Goal: Information Seeking & Learning: Learn about a topic

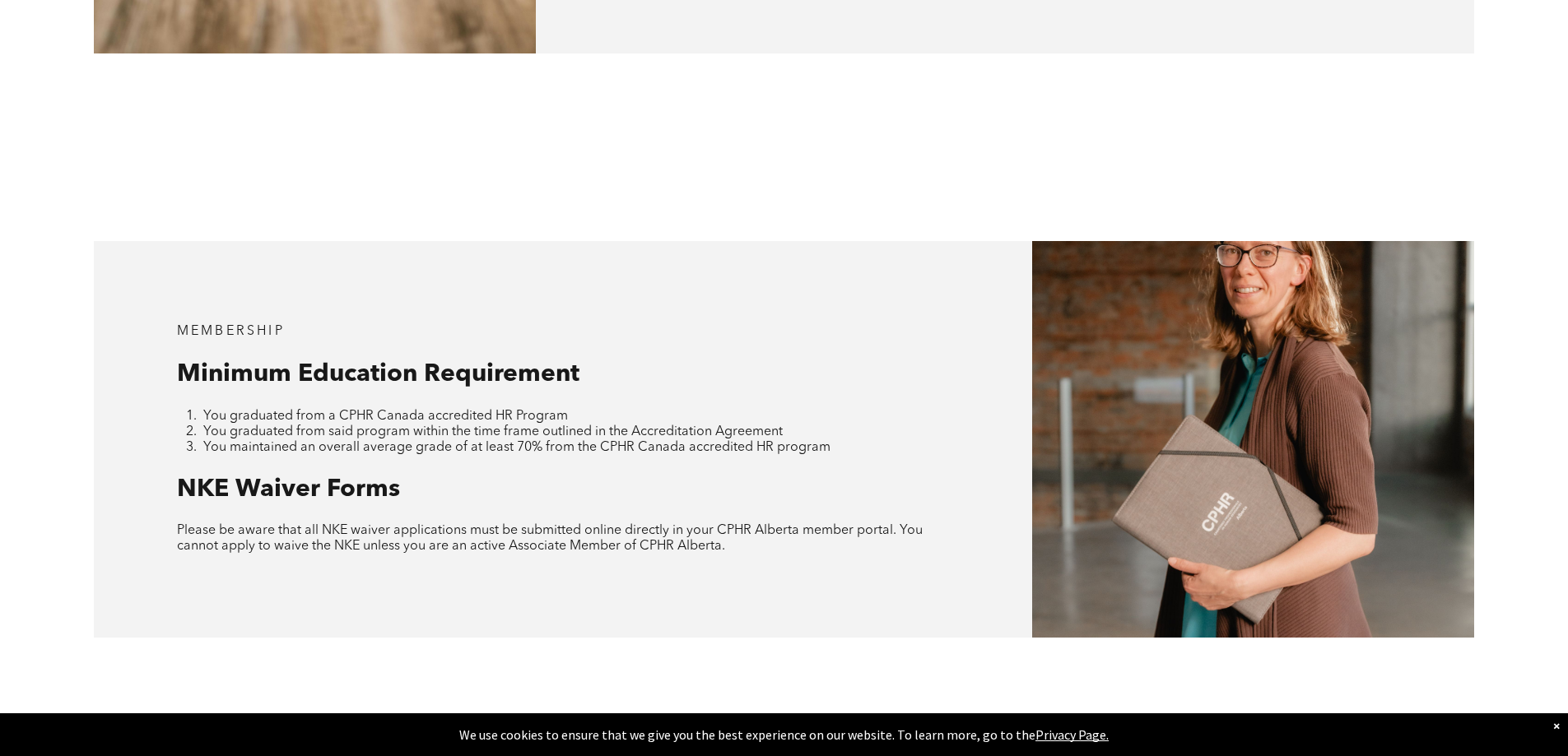
scroll to position [1481, 0]
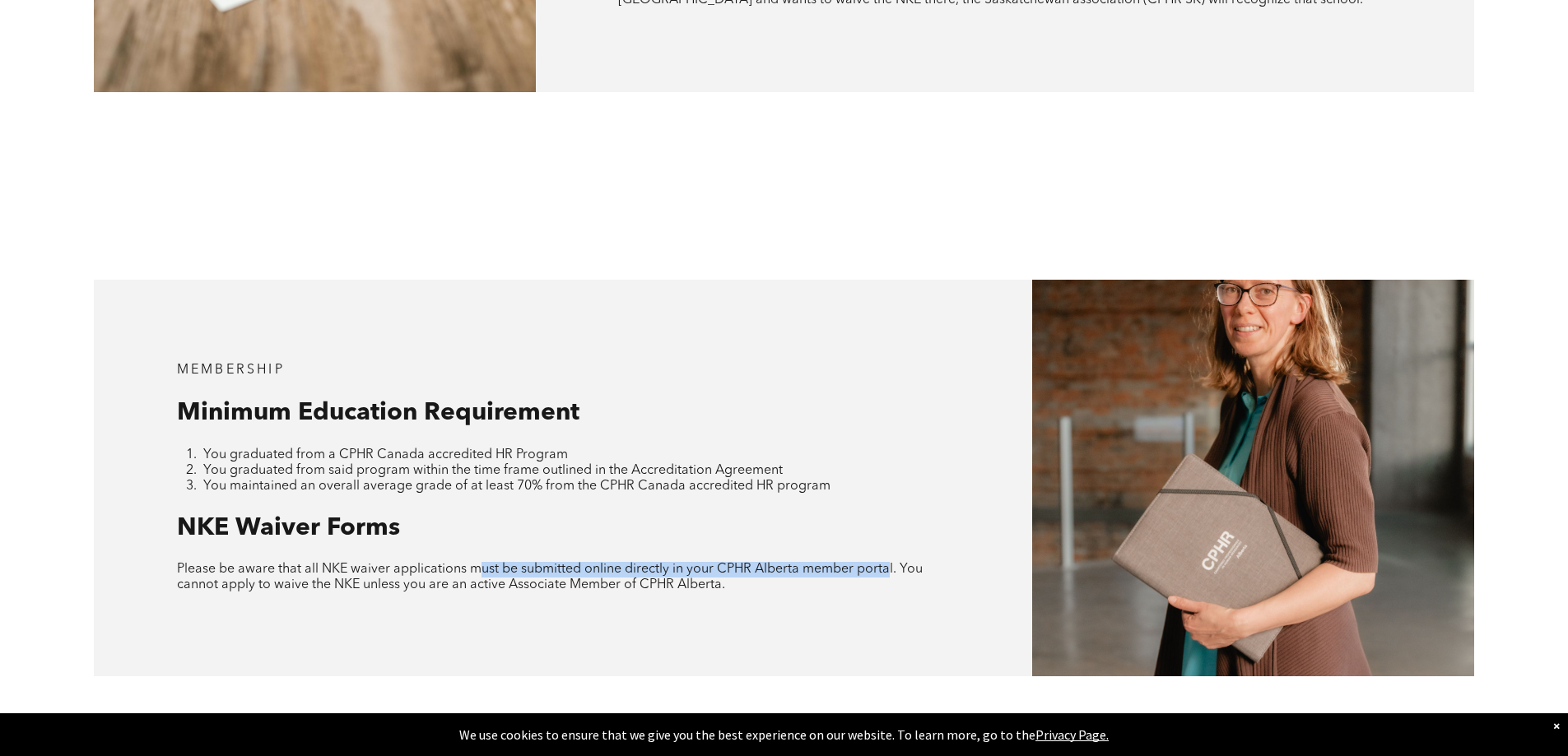
drag, startPoint x: 482, startPoint y: 524, endPoint x: 885, endPoint y: 526, distance: 403.0
click at [885, 562] on span "Please be aware that all NKE waiver applications must be submitted online direc…" at bounding box center [549, 577] width 746 height 29
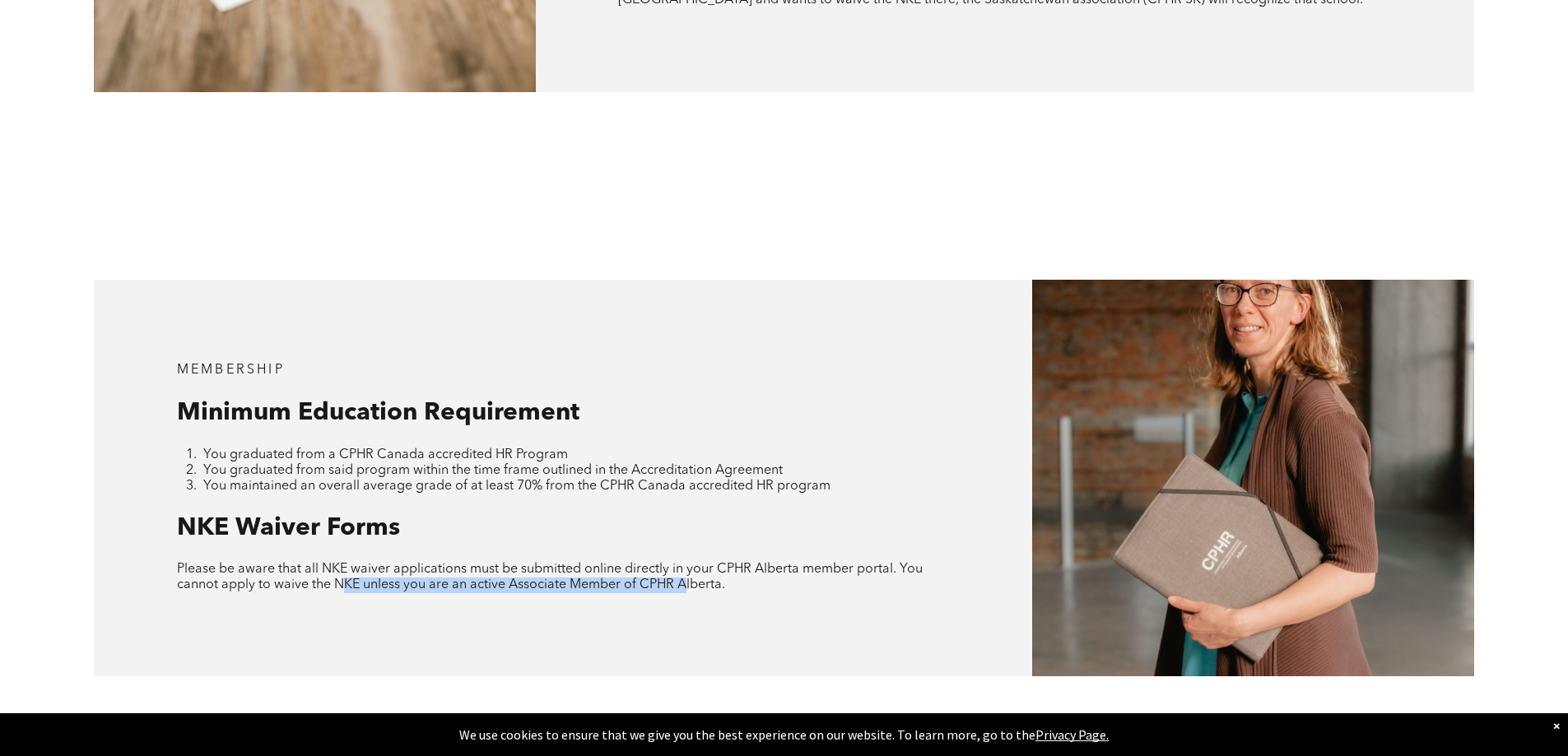
drag, startPoint x: 343, startPoint y: 545, endPoint x: 684, endPoint y: 547, distance: 341.0
click at [684, 562] on span "Please be aware that all NKE waiver applications must be submitted online direc…" at bounding box center [549, 577] width 746 height 29
click at [813, 566] on div "MEMBERSHIP Minimum Education Requirement You graduated from a CPHR Canada accre…" at bounding box center [563, 478] width 938 height 397
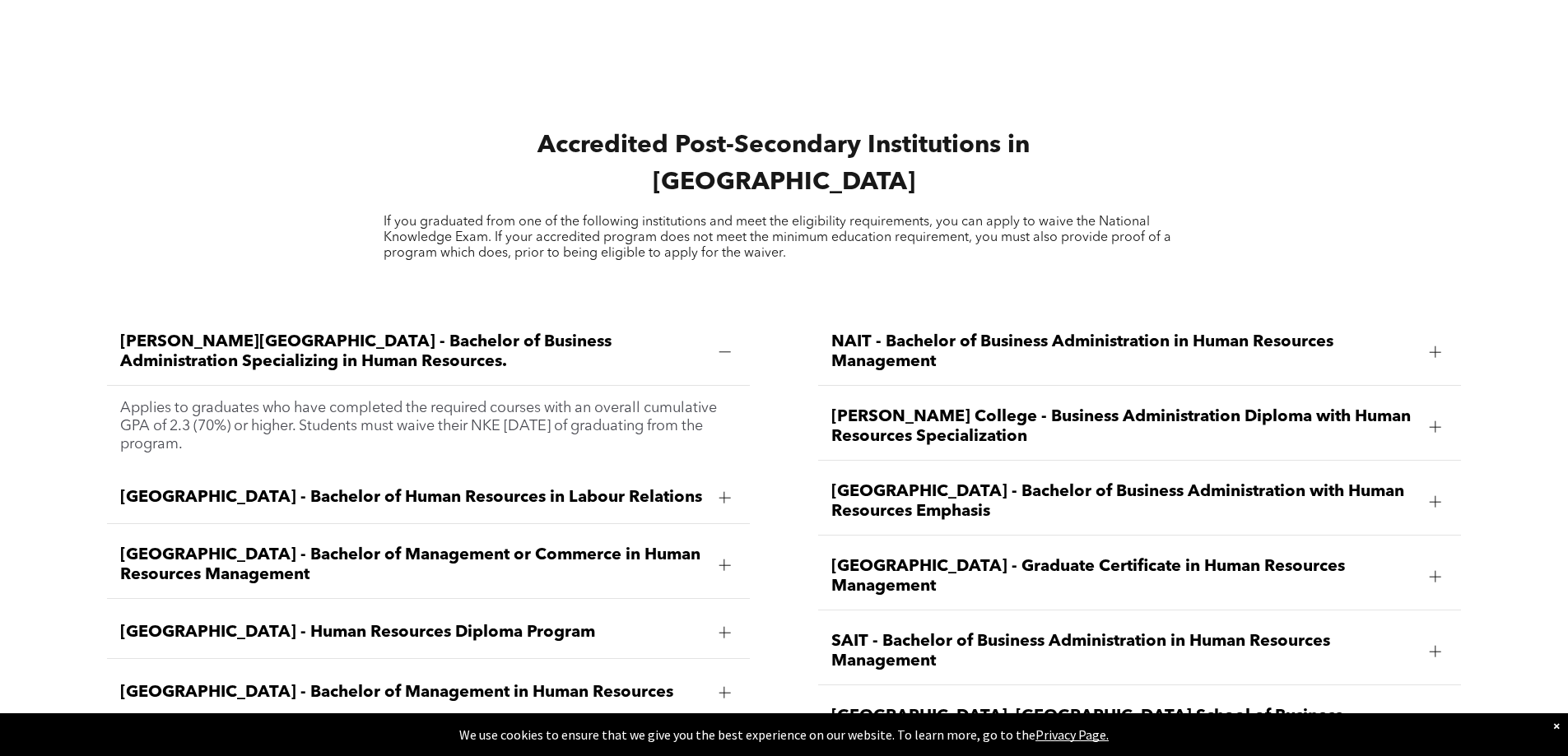
scroll to position [2469, 0]
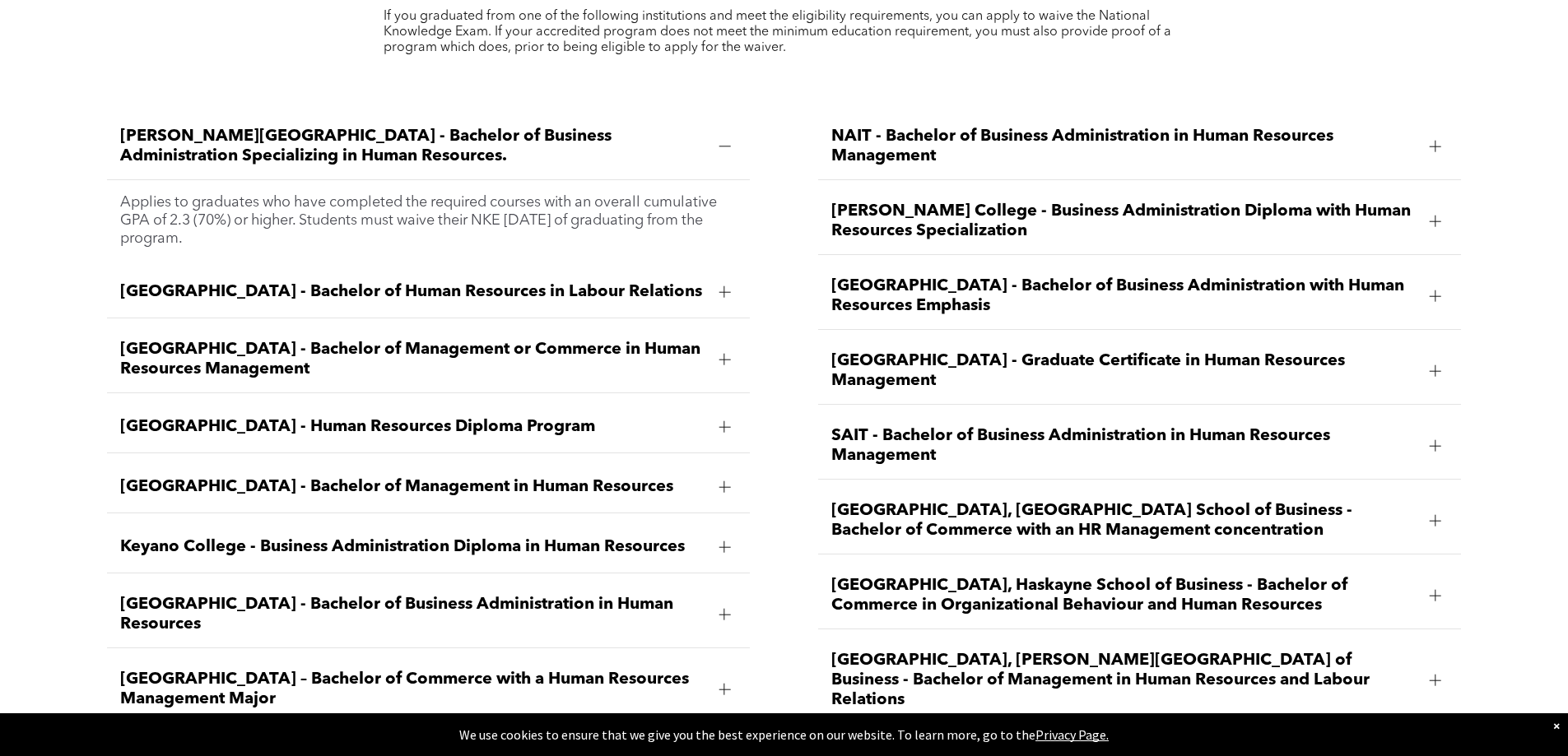
click at [1428, 433] on div at bounding box center [1436, 446] width 25 height 25
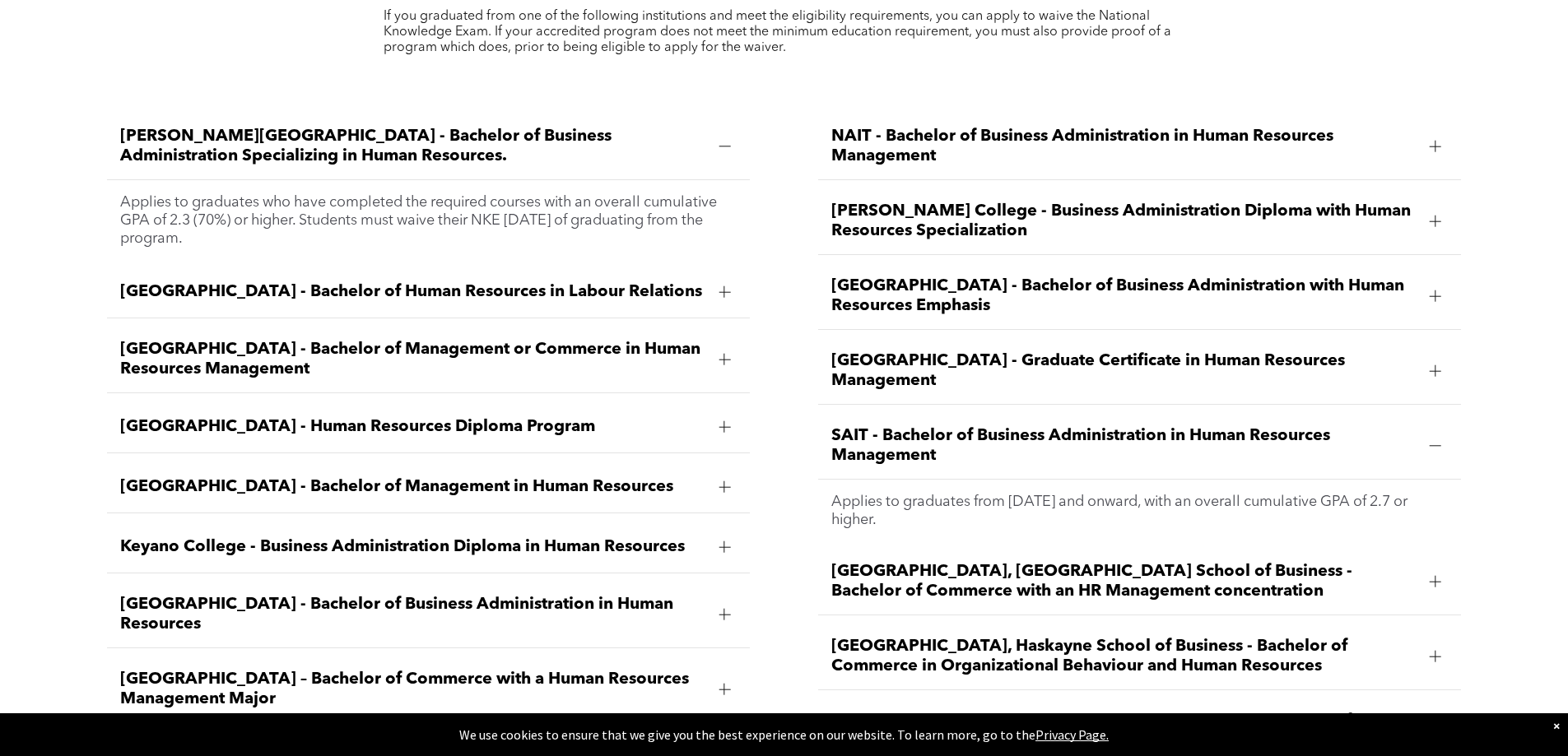
click at [1024, 493] on p "Applies to graduates from [DATE] and onward, with an overall cumulative GPA of …" at bounding box center [1139, 511] width 616 height 36
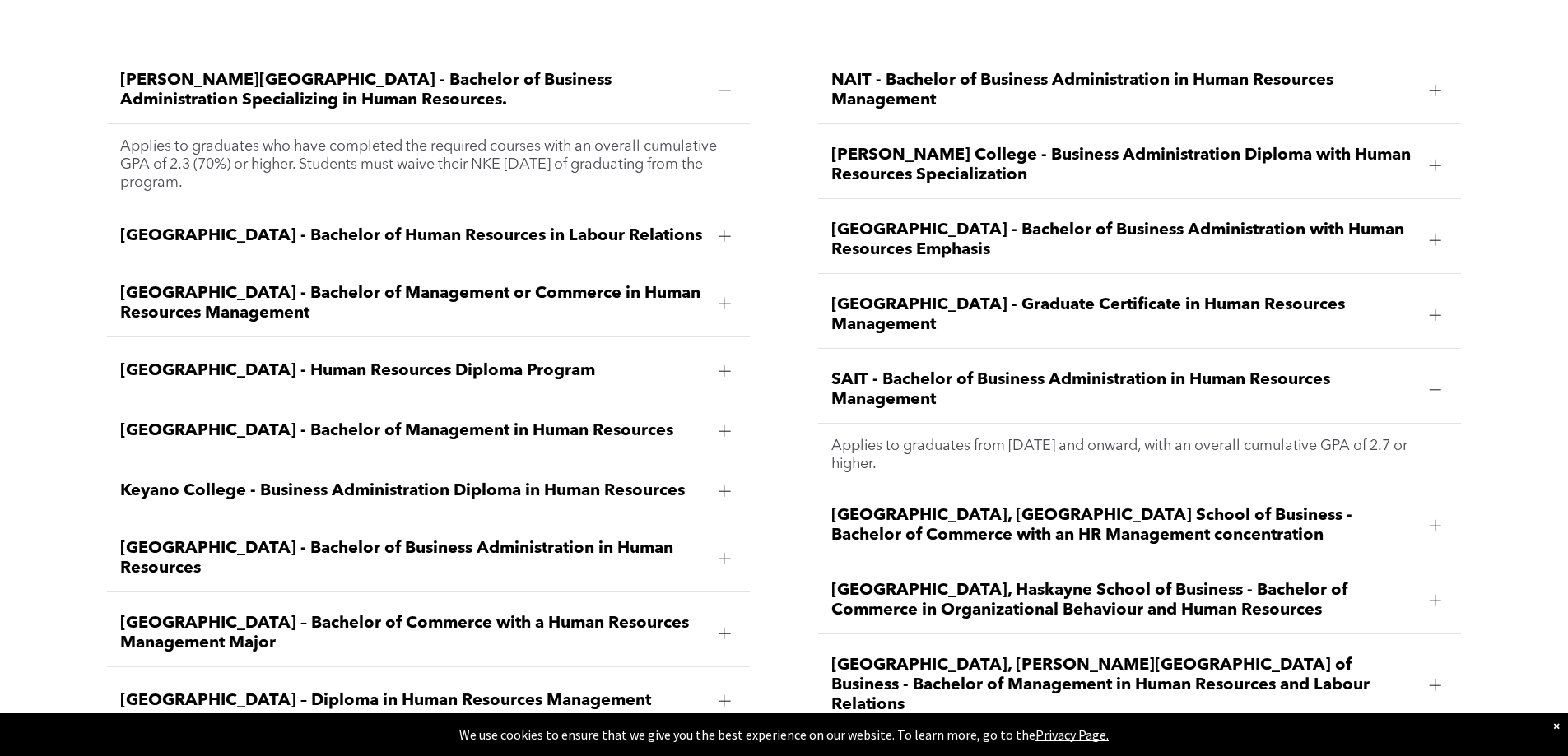
scroll to position [2551, 0]
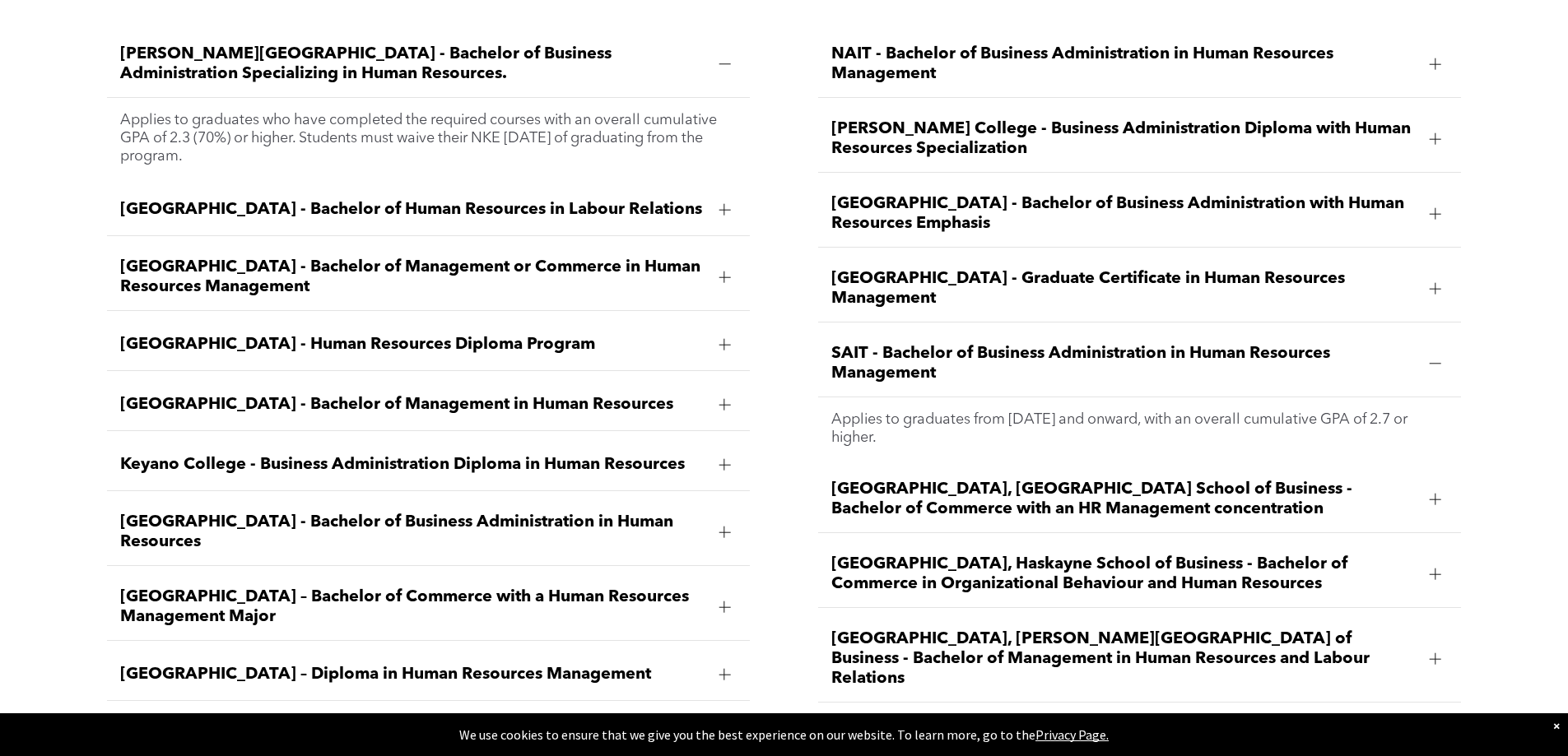
click at [1439, 568] on div at bounding box center [1436, 574] width 12 height 12
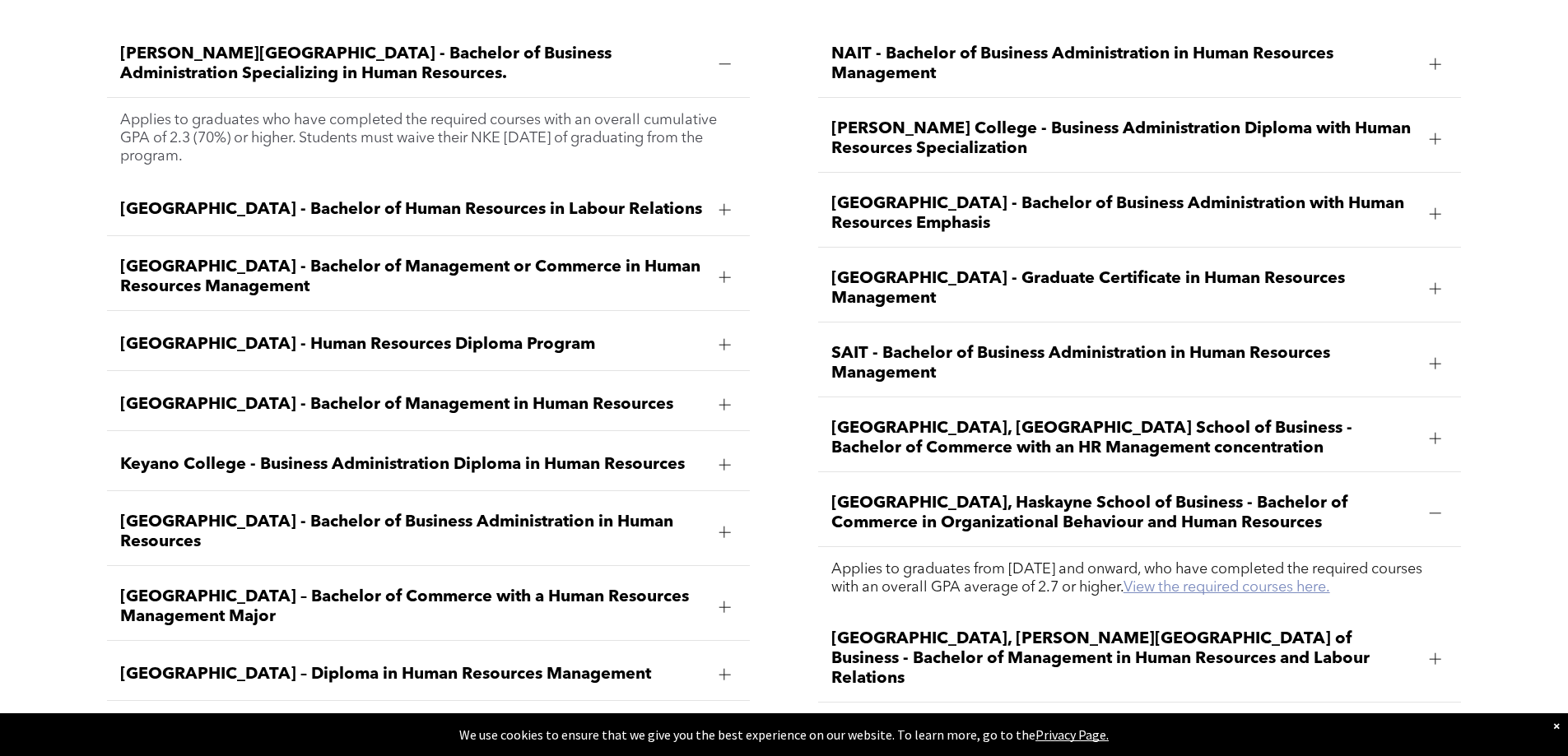
click at [1294, 580] on link "View the required courses here." at bounding box center [1227, 587] width 207 height 15
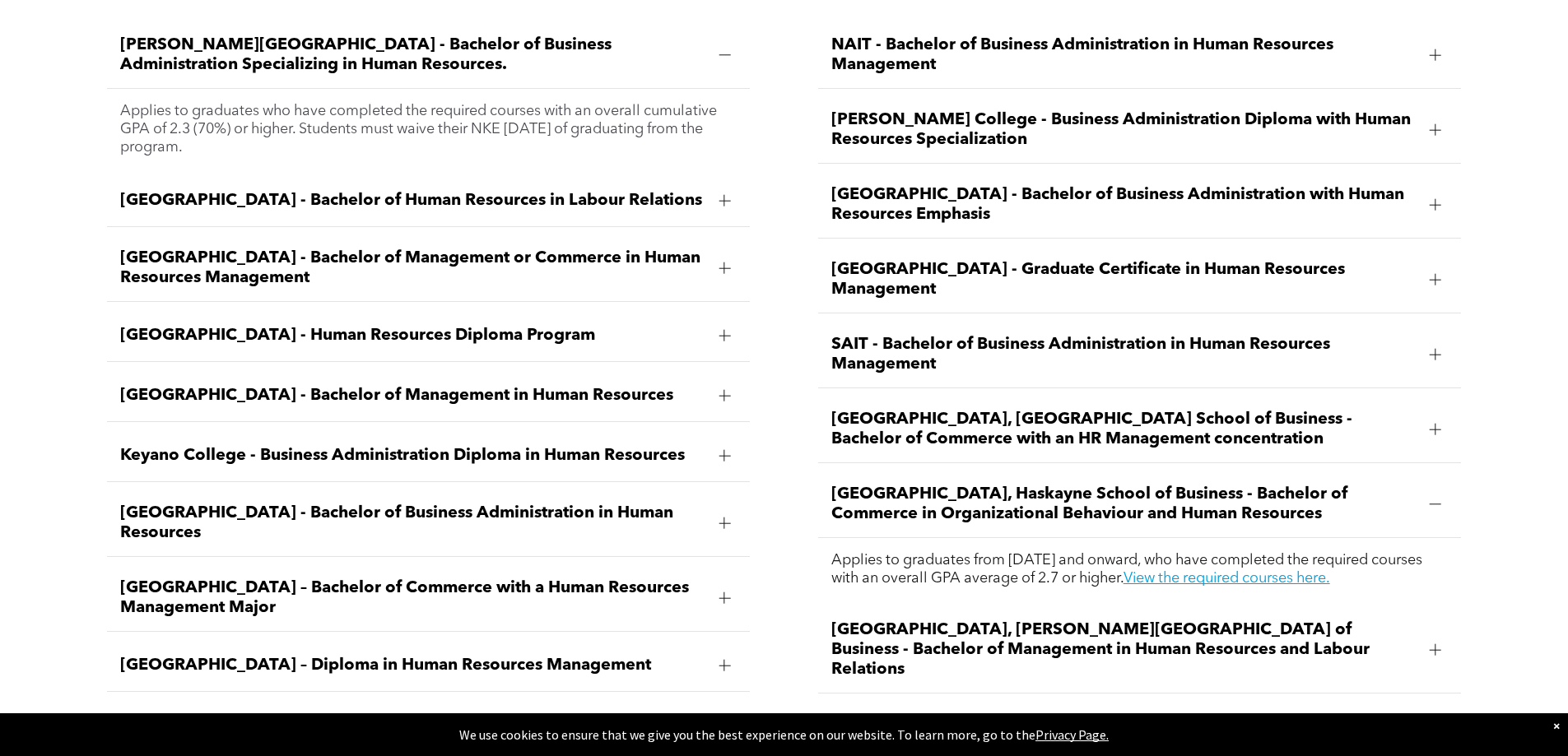
drag, startPoint x: 826, startPoint y: 444, endPoint x: 1342, endPoint y: 468, distance: 516.6
click at [1342, 471] on div "[GEOGRAPHIC_DATA], Haskayne School of Business - Bachelor of Commerce in Organi…" at bounding box center [1139, 505] width 643 height 67
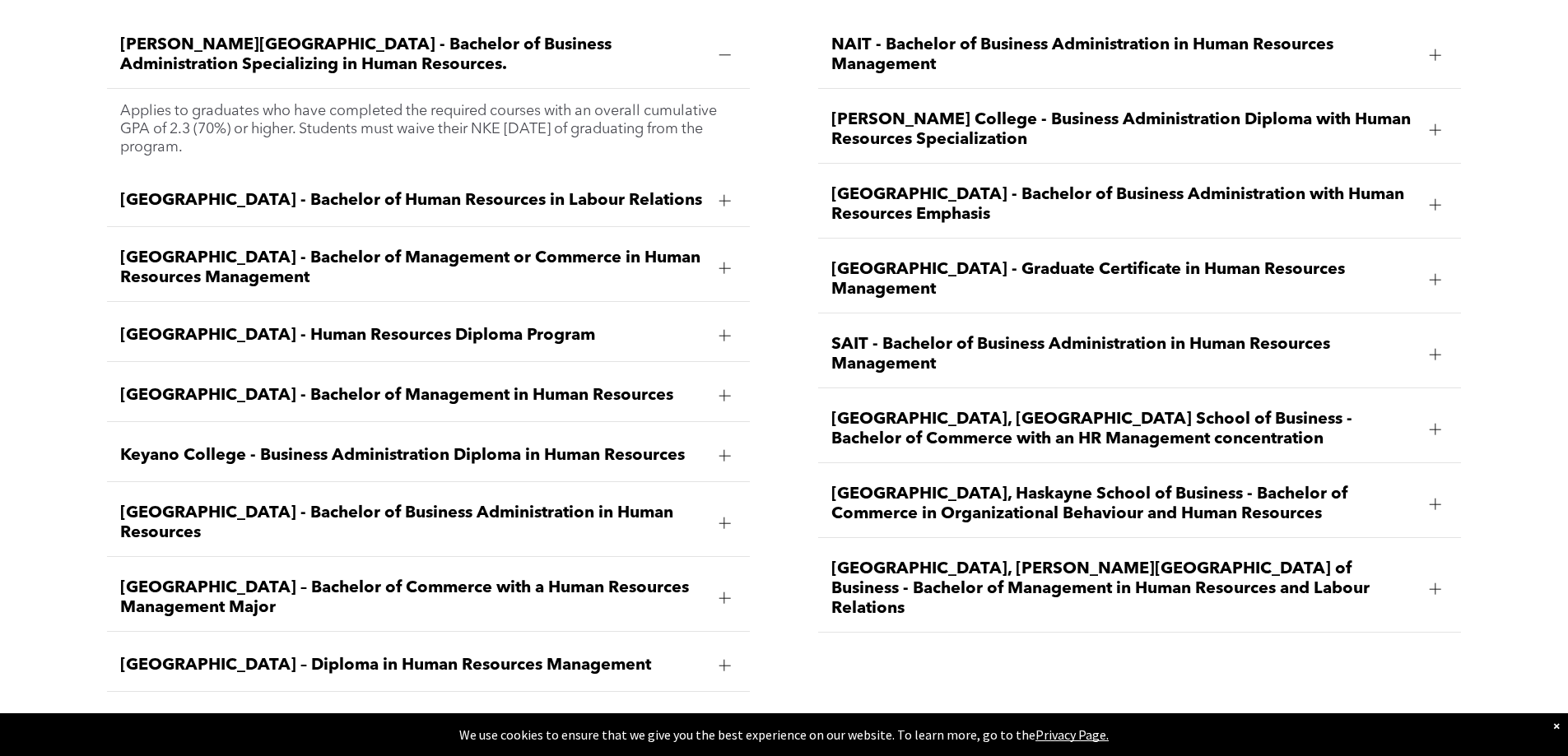
copy span "[GEOGRAPHIC_DATA], Haskayne School of Business - Bachelor of Commerce in Organi…"
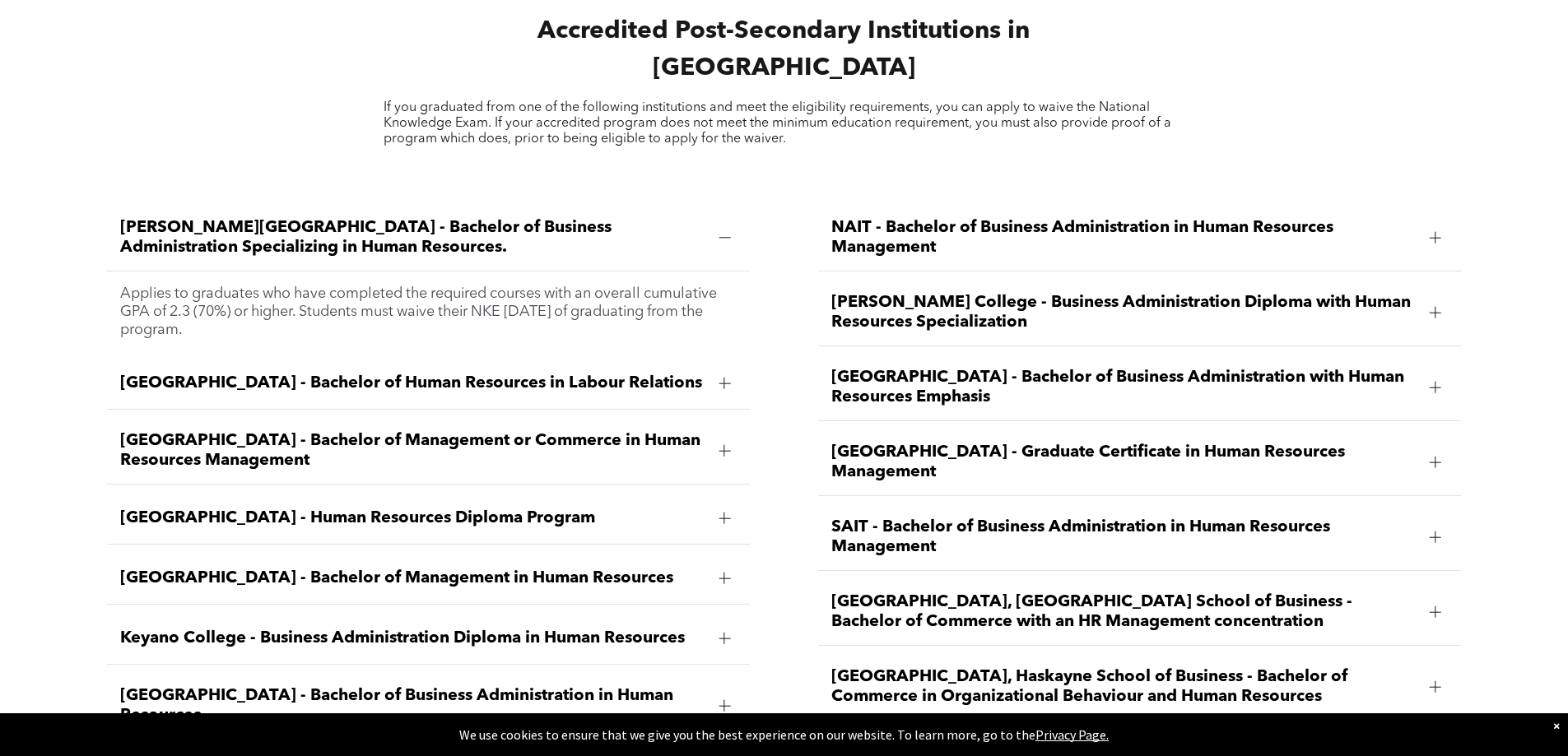
scroll to position [2551, 0]
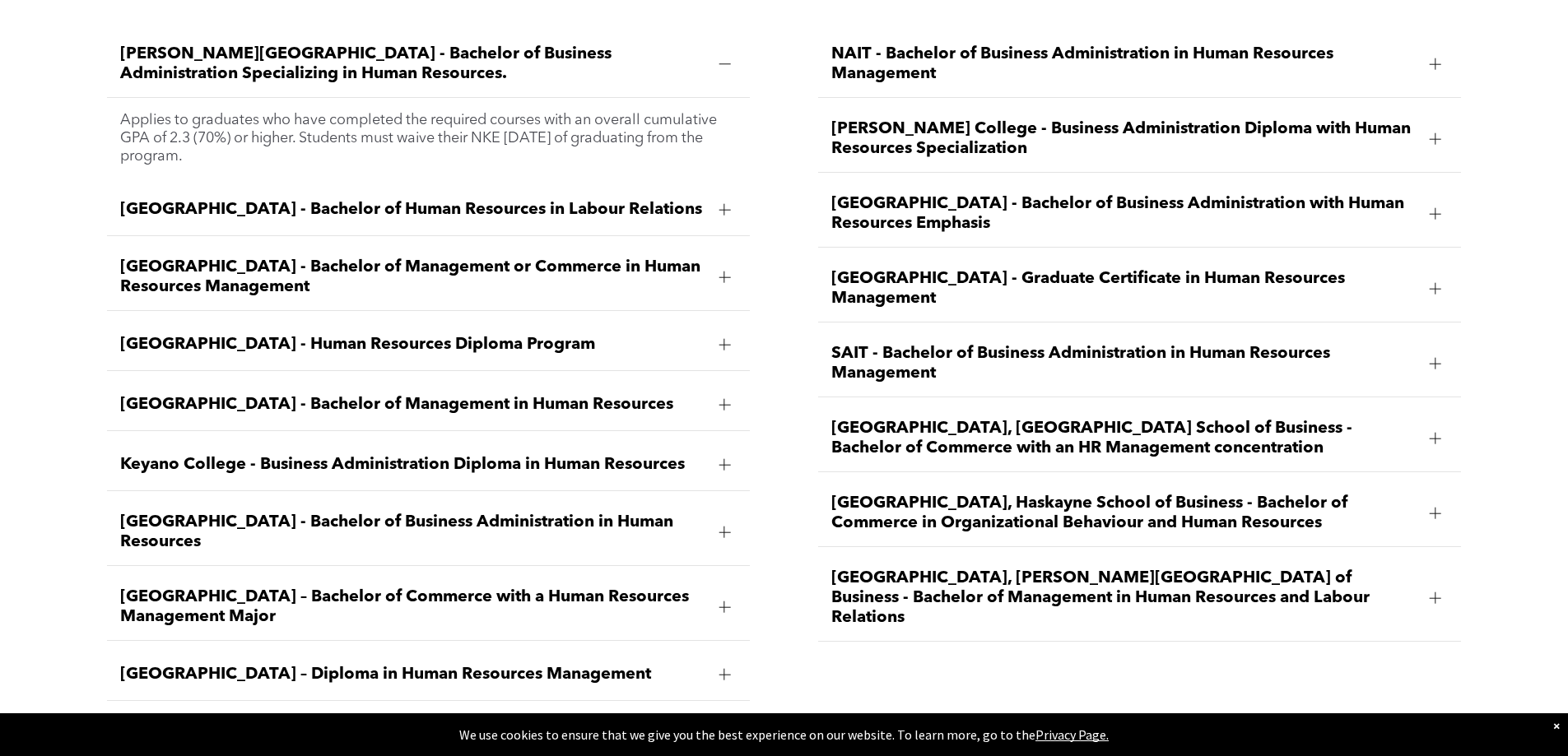
click at [1435, 508] on div at bounding box center [1435, 514] width 1 height 12
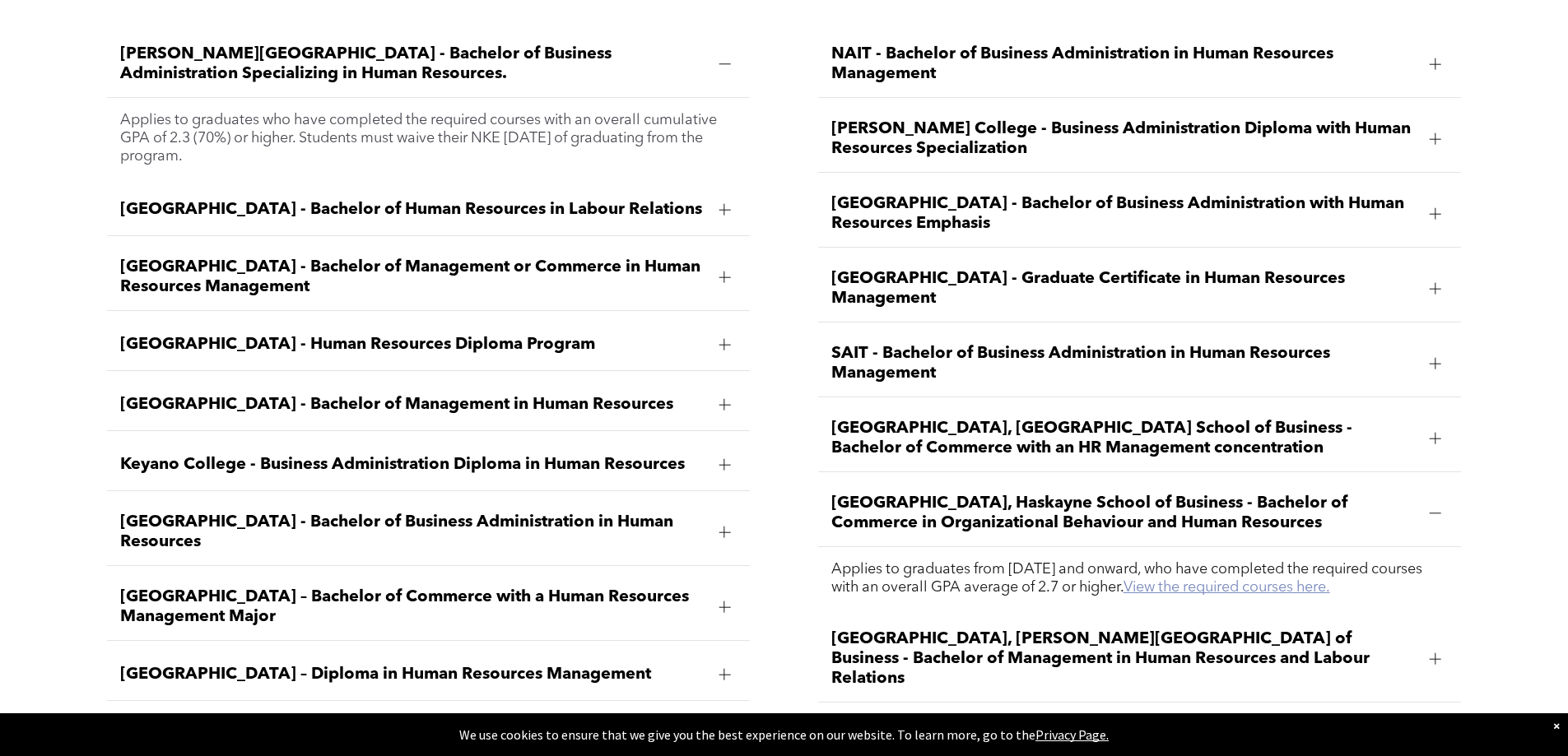
click at [1239, 580] on link "View the required courses here." at bounding box center [1227, 587] width 207 height 15
